Goal: Check status: Check status

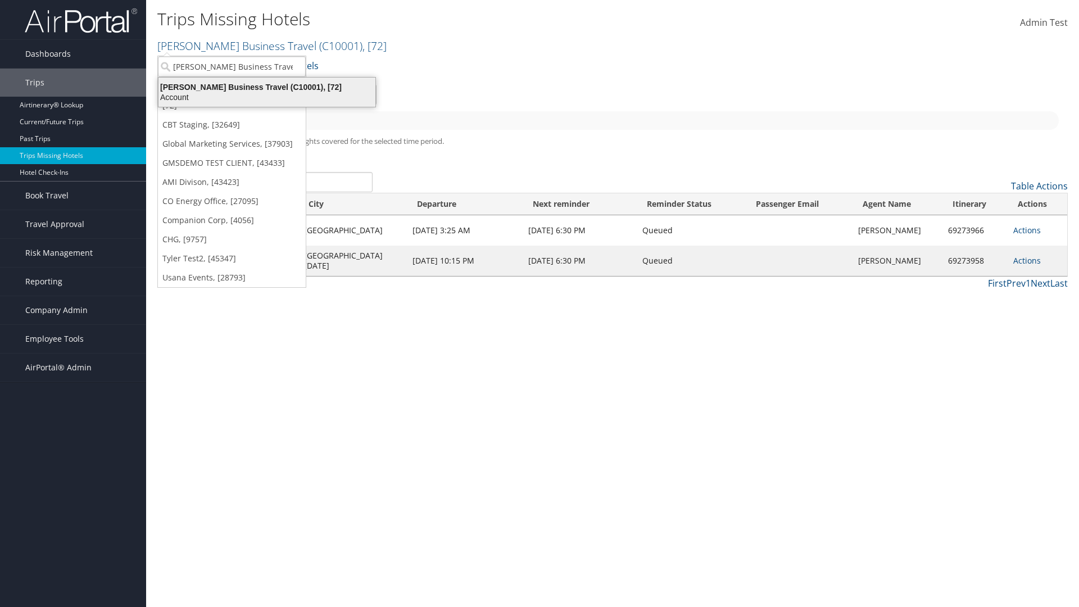
click at [265, 97] on div "Account" at bounding box center [267, 97] width 230 height 10
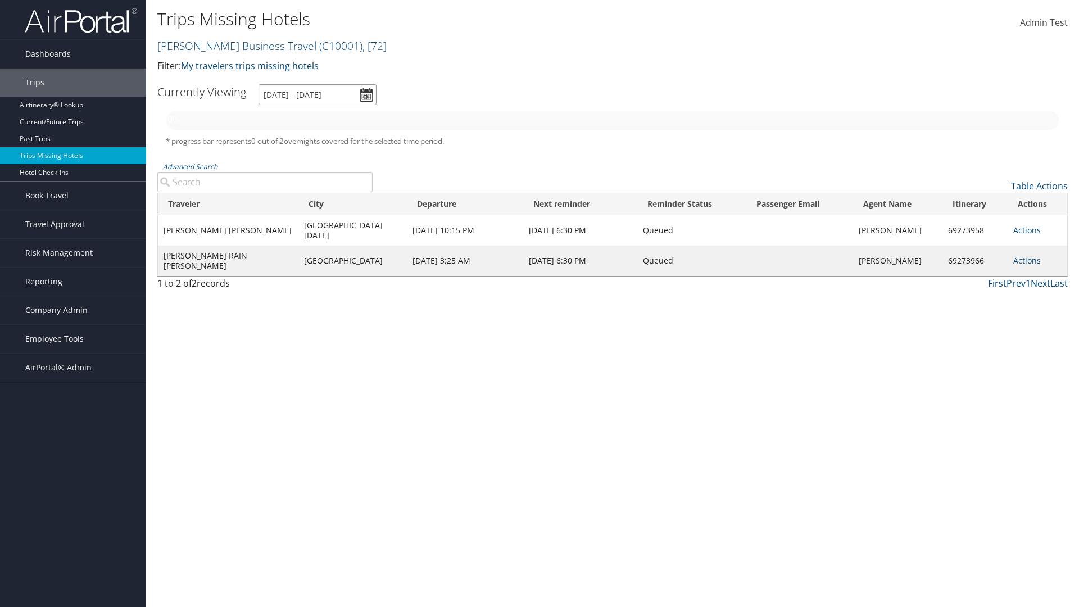
click at [316, 94] on input "[DATE] - [DATE]" at bounding box center [318, 94] width 118 height 21
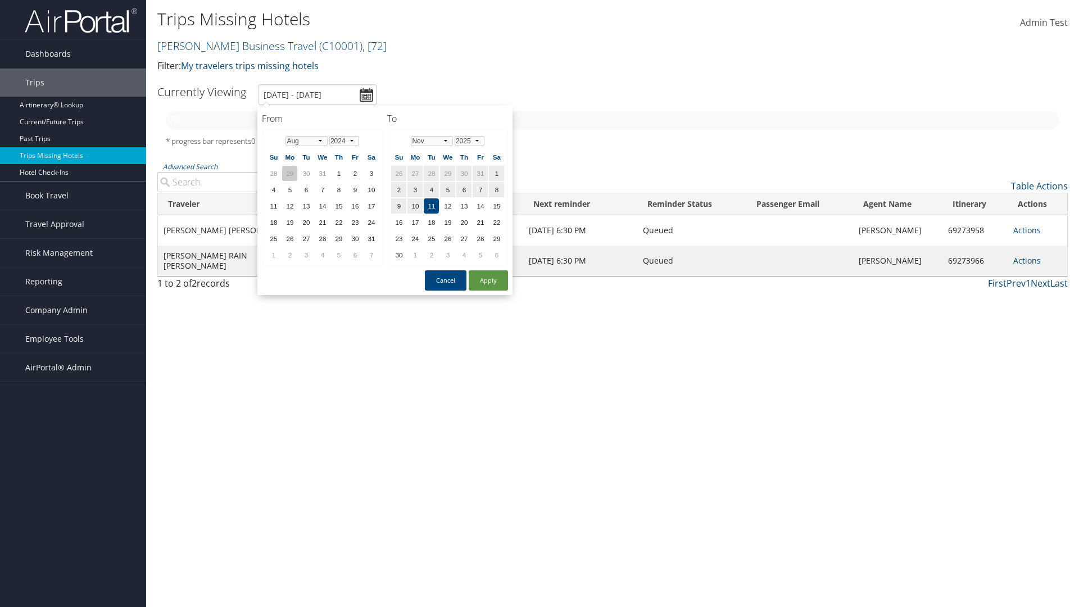
click at [289, 173] on td "29" at bounding box center [289, 173] width 15 height 15
click at [306, 141] on select "Jan Feb Mar Apr May Jun Jul Aug Sep Oct Nov Dec" at bounding box center [307, 141] width 42 height 10
click at [489, 280] on button "Apply" at bounding box center [488, 280] width 39 height 20
type input "7/29/2024 - 11/11/2025"
